Goal: Task Accomplishment & Management: Complete application form

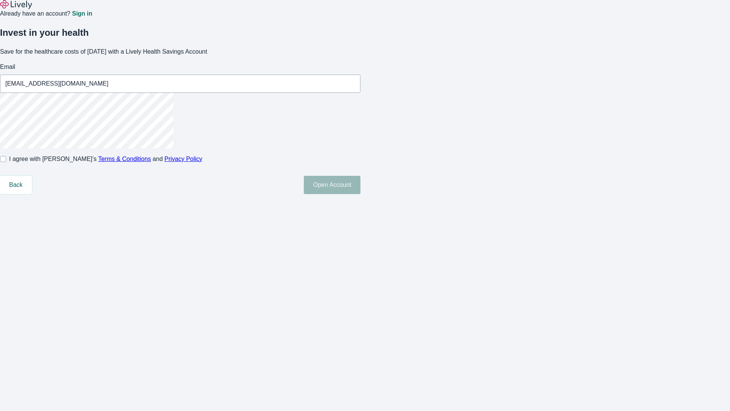
click at [6, 162] on input "I agree with Lively’s Terms & Conditions and Privacy Policy" at bounding box center [3, 159] width 6 height 6
checkbox input "true"
click at [361, 194] on button "Open Account" at bounding box center [332, 185] width 57 height 18
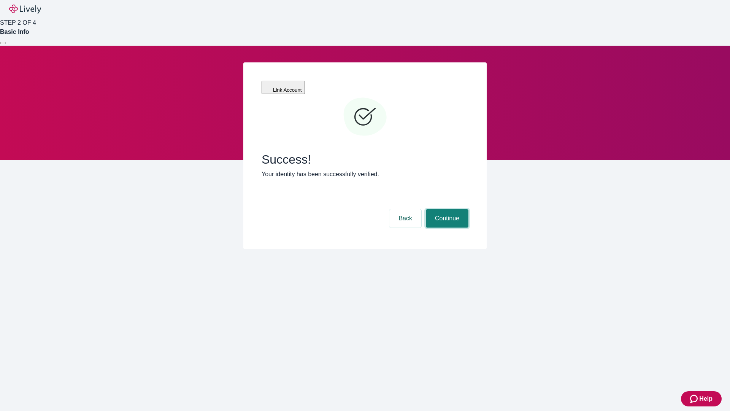
click at [446, 209] on button "Continue" at bounding box center [447, 218] width 43 height 18
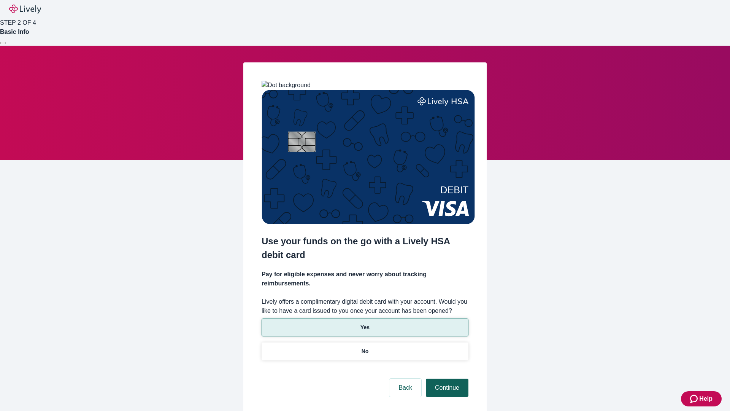
click at [365, 323] on p "Yes" at bounding box center [365, 327] width 9 height 8
click at [446, 378] on button "Continue" at bounding box center [447, 387] width 43 height 18
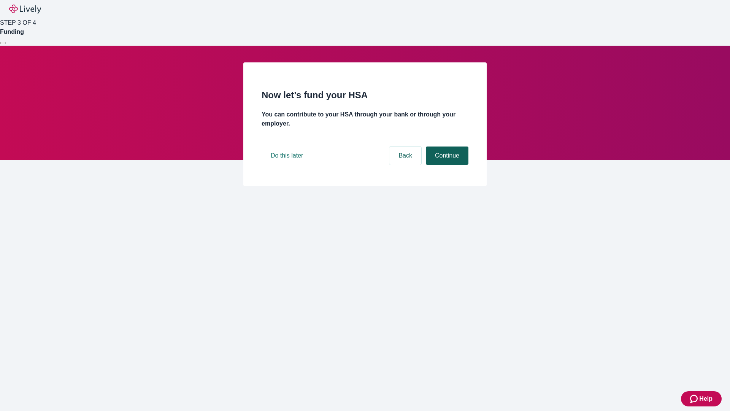
click at [446, 165] on button "Continue" at bounding box center [447, 155] width 43 height 18
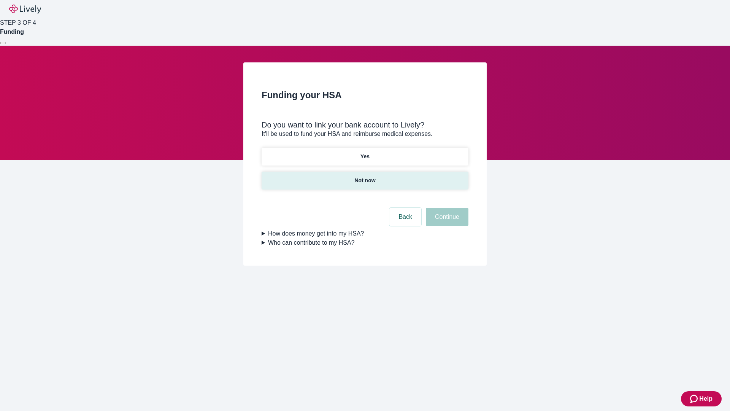
click at [365, 176] on p "Not now" at bounding box center [364, 180] width 21 height 8
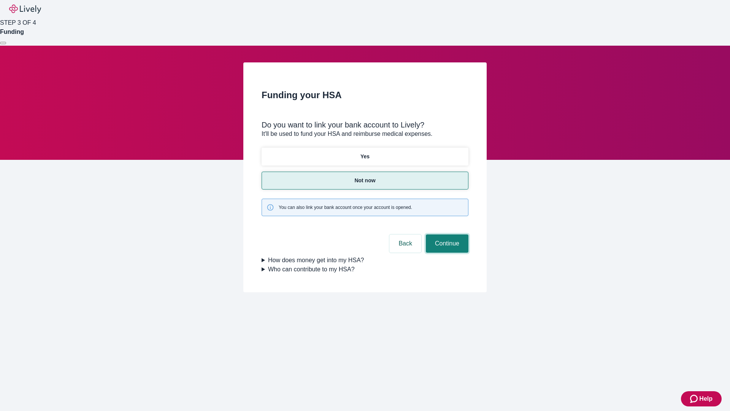
click at [446, 234] on button "Continue" at bounding box center [447, 243] width 43 height 18
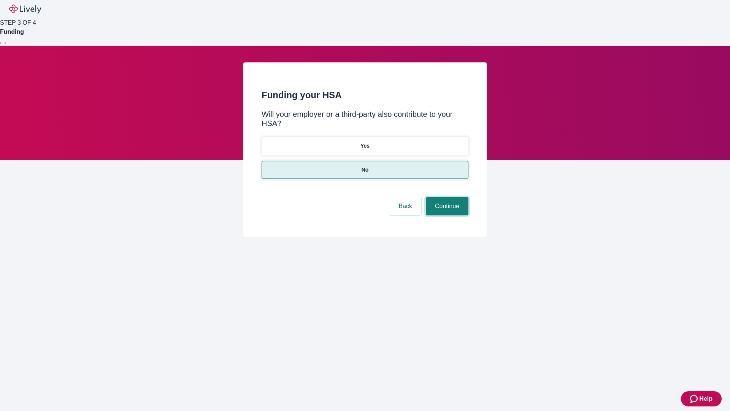
click at [446, 197] on button "Continue" at bounding box center [447, 206] width 43 height 18
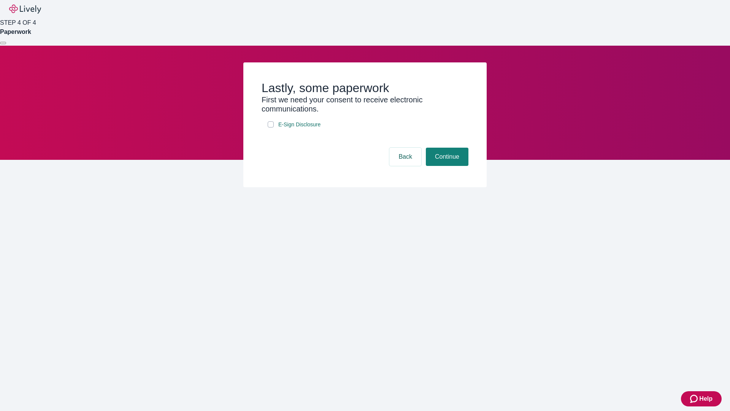
click at [271, 127] on input "E-Sign Disclosure" at bounding box center [271, 124] width 6 height 6
checkbox input "true"
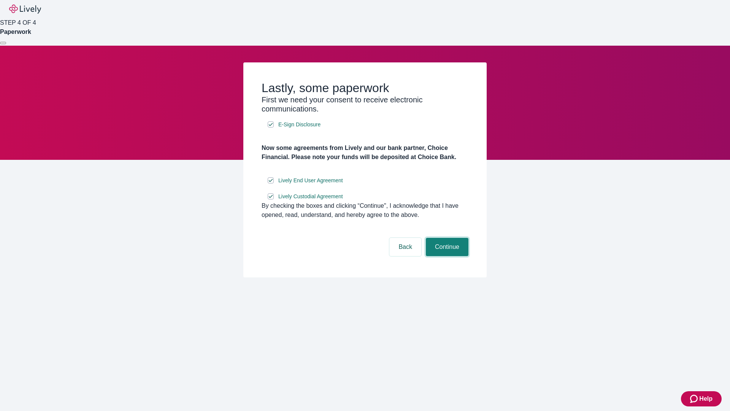
click at [446, 256] on button "Continue" at bounding box center [447, 247] width 43 height 18
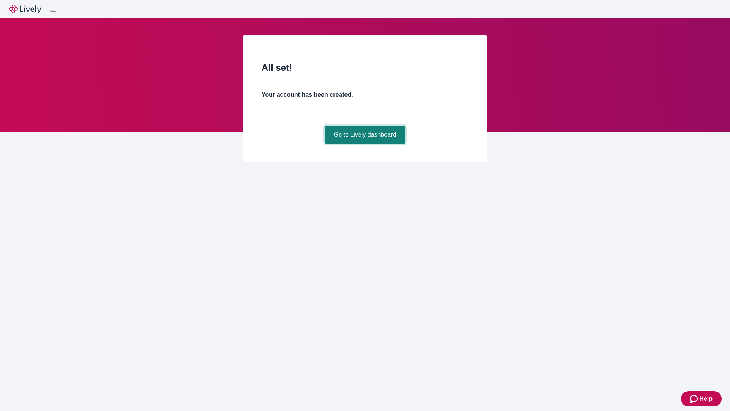
click at [365, 144] on link "Go to Lively dashboard" at bounding box center [365, 135] width 81 height 18
